Goal: Task Accomplishment & Management: Complete application form

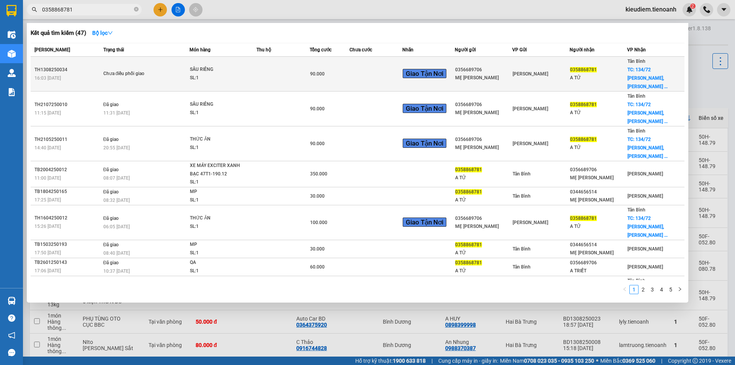
type input "0358868781"
click at [179, 64] on td "Chưa điều phối giao" at bounding box center [145, 74] width 88 height 35
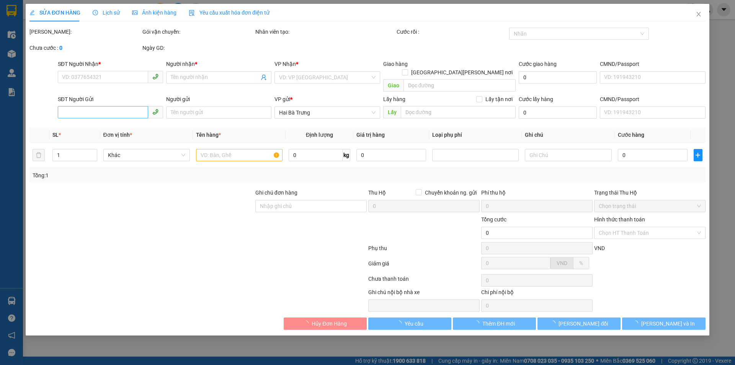
type input "0358868781"
type input "A TỬ"
checkbox input "true"
type input "[STREET_ADDRESS][PERSON_NAME][PERSON_NAME][PERSON_NAME]"
type input "0356689706"
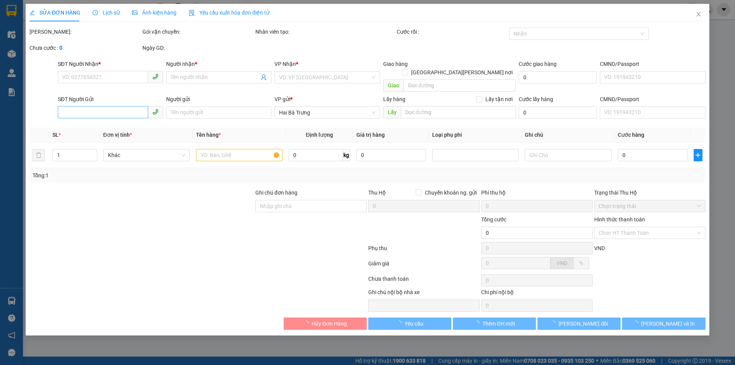
type input "MẸ [PERSON_NAME]"
type input "90.000"
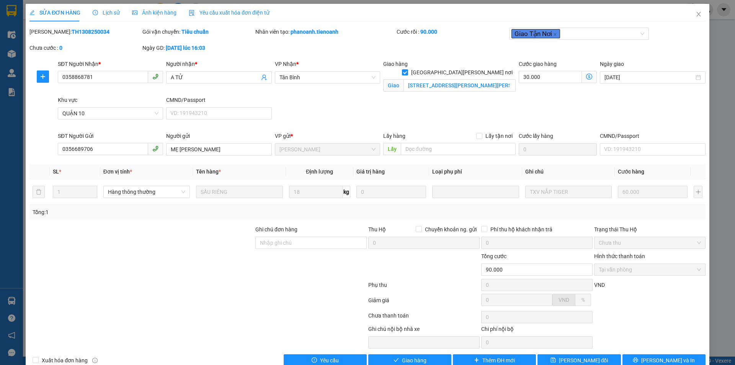
click at [197, 304] on div at bounding box center [198, 301] width 339 height 15
click at [110, 12] on span "Lịch sử" at bounding box center [106, 13] width 27 height 6
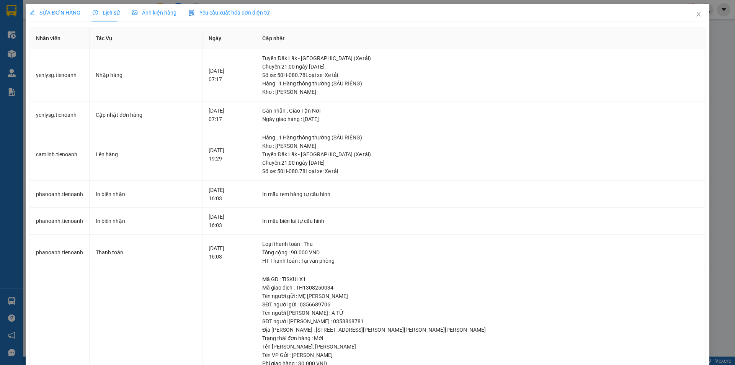
click at [70, 15] on span "SỬA ĐƠN HÀNG" at bounding box center [54, 13] width 51 height 6
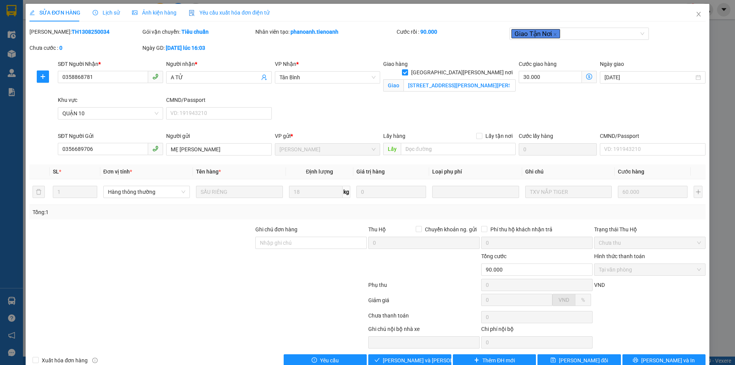
click at [415, 115] on div "SĐT Người [PERSON_NAME] * 0358868781 Người [PERSON_NAME] * A TỬ [PERSON_NAME] *…" at bounding box center [381, 96] width 651 height 72
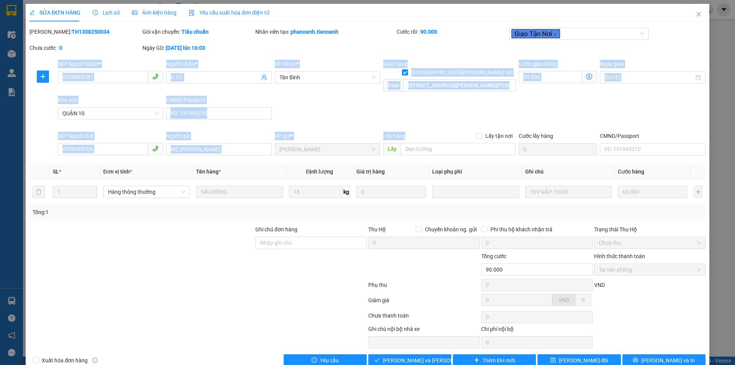
drag, startPoint x: 57, startPoint y: 63, endPoint x: 445, endPoint y: 137, distance: 394.6
click at [445, 137] on form "SĐT Người [PERSON_NAME] * 0358868781 Người [PERSON_NAME] * A TỬ [PERSON_NAME] *…" at bounding box center [367, 109] width 676 height 99
click at [445, 137] on div "Lấy hàng Lấy tận nơi" at bounding box center [449, 136] width 133 height 8
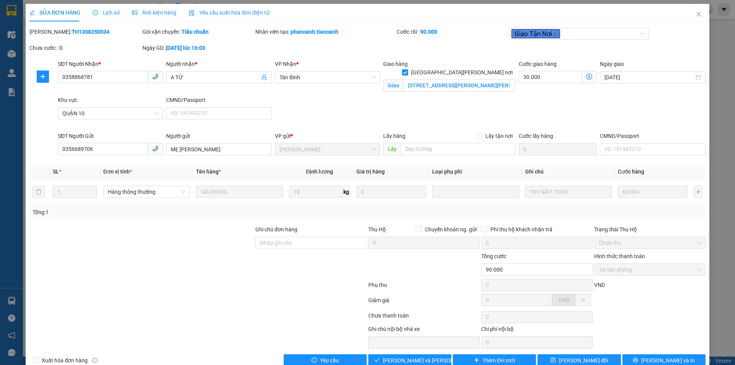
click at [378, 119] on div "SĐT Người [PERSON_NAME] * 0358868781 Người [PERSON_NAME] * A TỬ [PERSON_NAME] *…" at bounding box center [381, 96] width 651 height 72
click at [696, 17] on icon "close" at bounding box center [699, 14] width 6 height 6
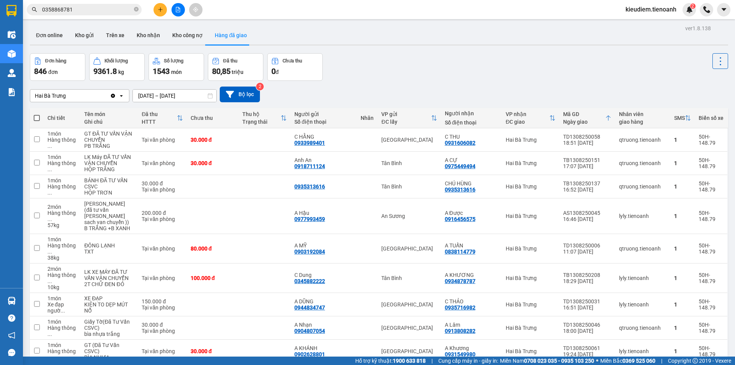
click at [363, 82] on div "Hai [PERSON_NAME] Clear value open [DATE] – [DATE] Press the down arrow key to …" at bounding box center [379, 94] width 699 height 27
